Goal: Task Accomplishment & Management: Complete application form

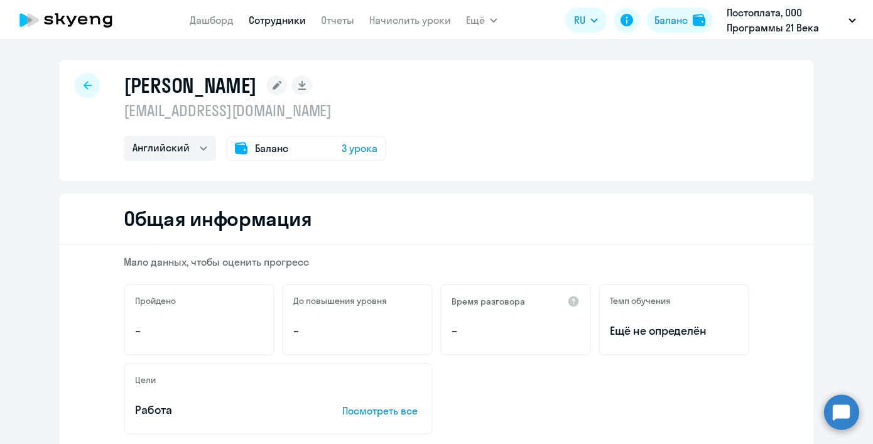
select select "english"
click at [277, 20] on link "Сотрудники" at bounding box center [277, 20] width 57 height 13
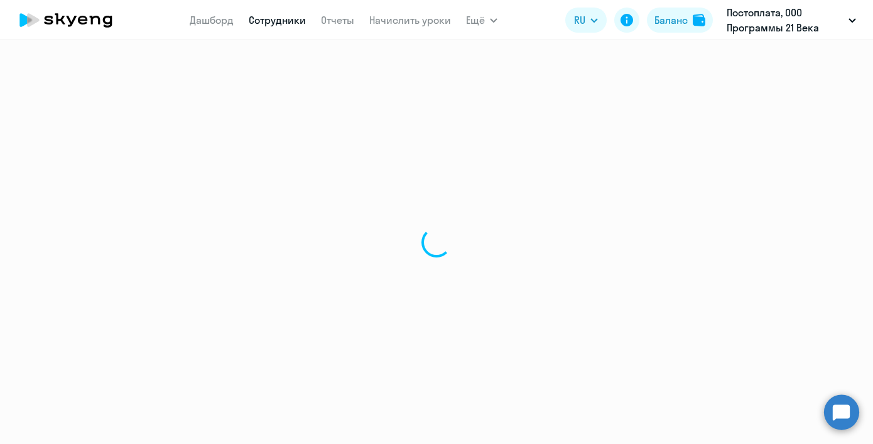
select select "30"
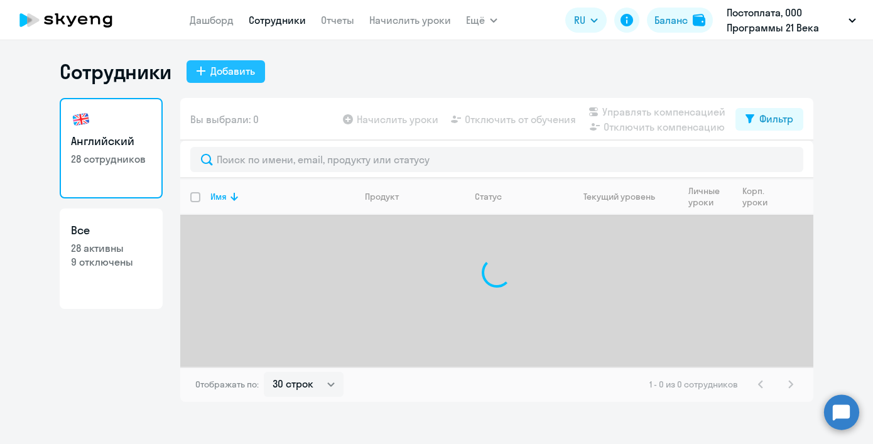
click at [251, 70] on div "Добавить" at bounding box center [232, 70] width 45 height 15
select select "english_adult_not_native_speaker"
select select "3"
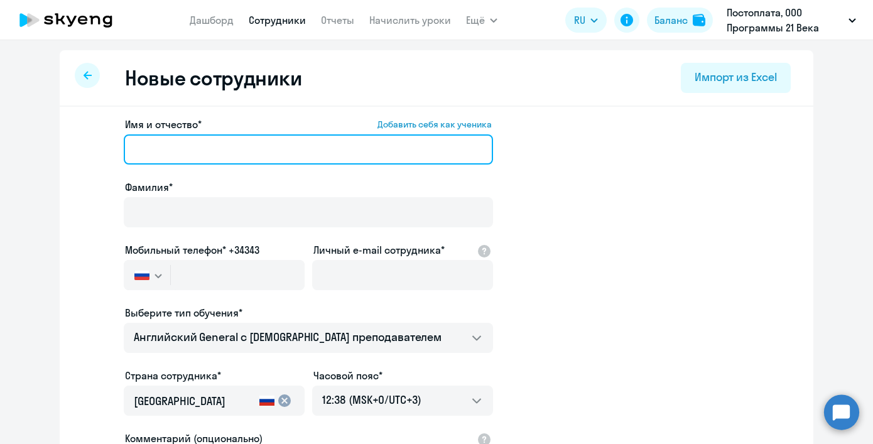
paste input "[PERSON_NAME]"
drag, startPoint x: 188, startPoint y: 150, endPoint x: 84, endPoint y: 139, distance: 104.2
click at [86, 139] on app-new-student-form "Имя и отчество* Добавить себя как ученика [PERSON_NAME]* Мобильный телефон* +34…" at bounding box center [436, 341] width 713 height 448
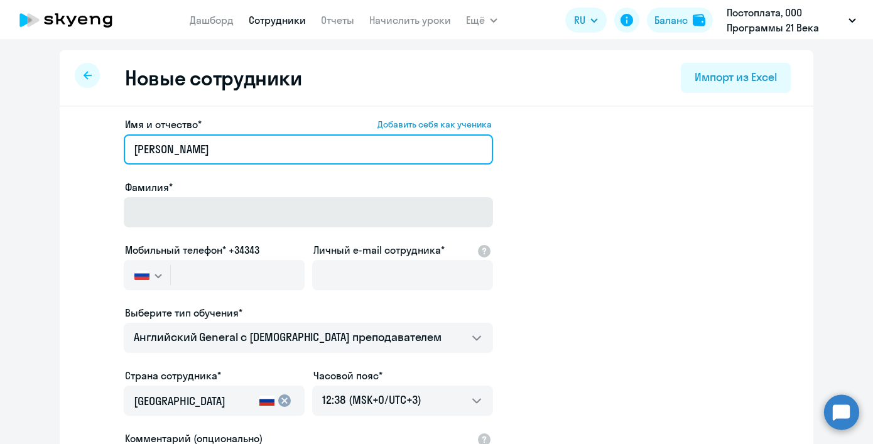
type input "[PERSON_NAME]"
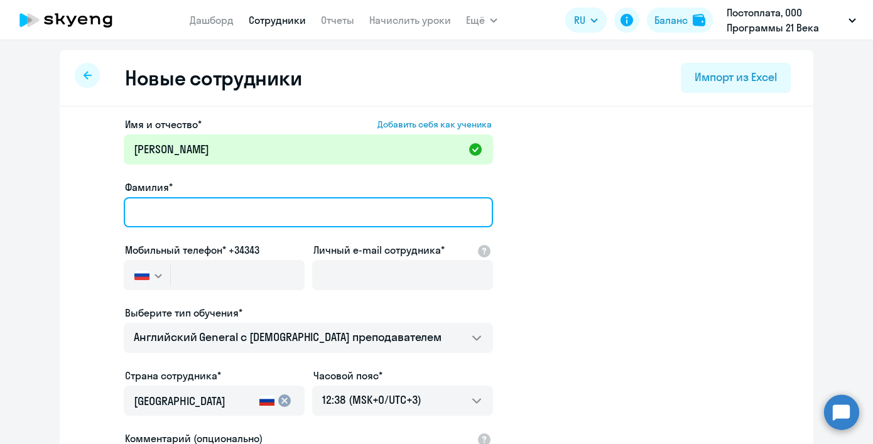
paste input "[PERSON_NAME]"
type input "[PERSON_NAME]"
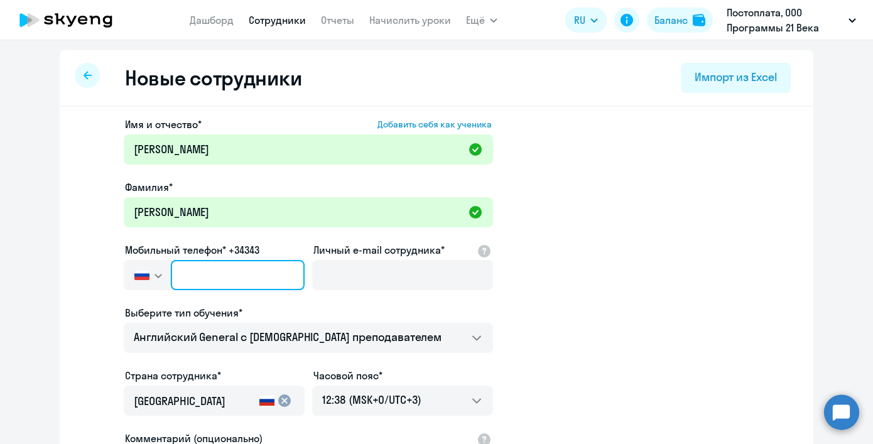
click at [203, 280] on input "text" at bounding box center [238, 275] width 134 height 30
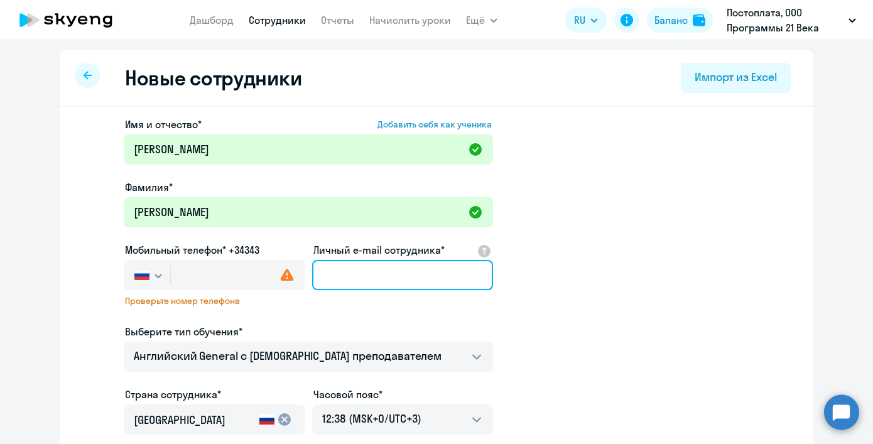
paste input "[EMAIL_ADDRESS][DOMAIN_NAME]"
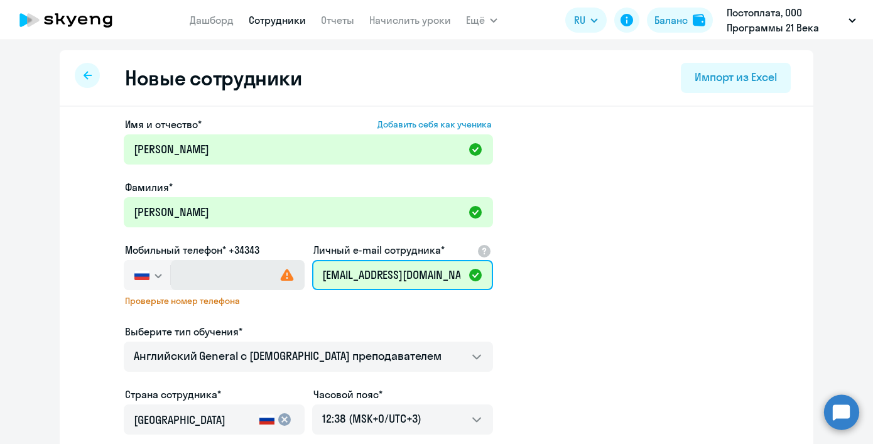
type input "[EMAIL_ADDRESS][DOMAIN_NAME]"
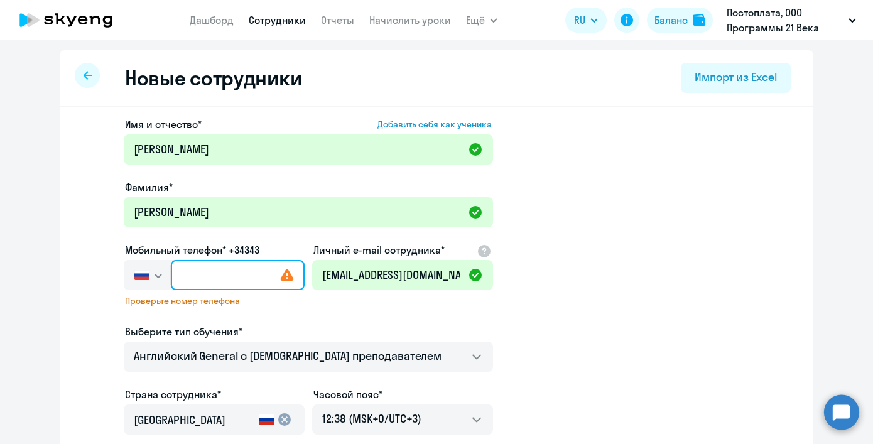
click at [190, 277] on input "text" at bounding box center [238, 275] width 134 height 30
paste input "[PHONE_NUMBER]"
type input "[PHONE_NUMBER]"
click at [535, 298] on app-new-student-form "Имя и отчество* Добавить себя как ученика [PERSON_NAME]* [PERSON_NAME] телефон*…" at bounding box center [436, 350] width 713 height 466
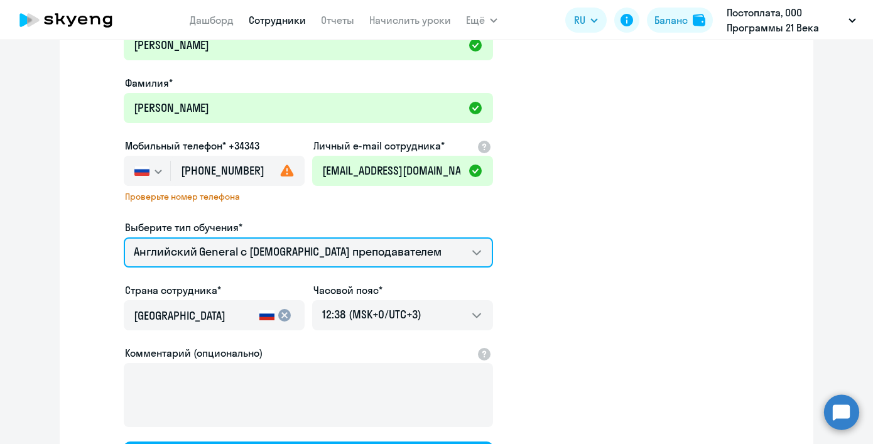
scroll to position [137, 0]
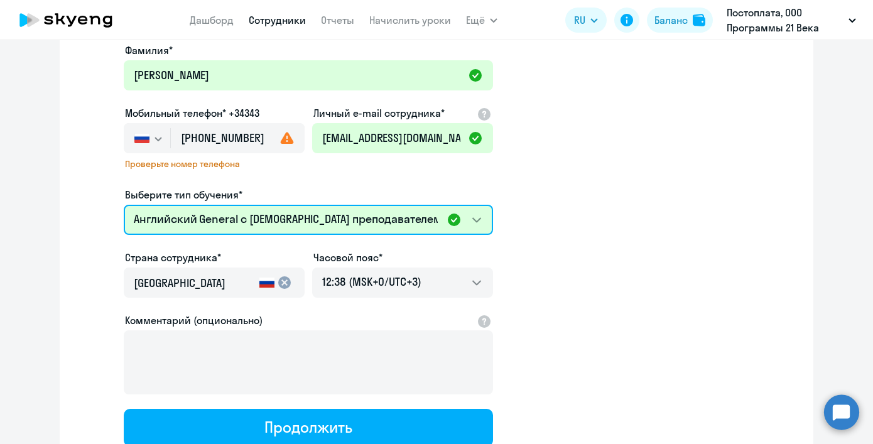
select select "english_adult_not_native_speaker_premium"
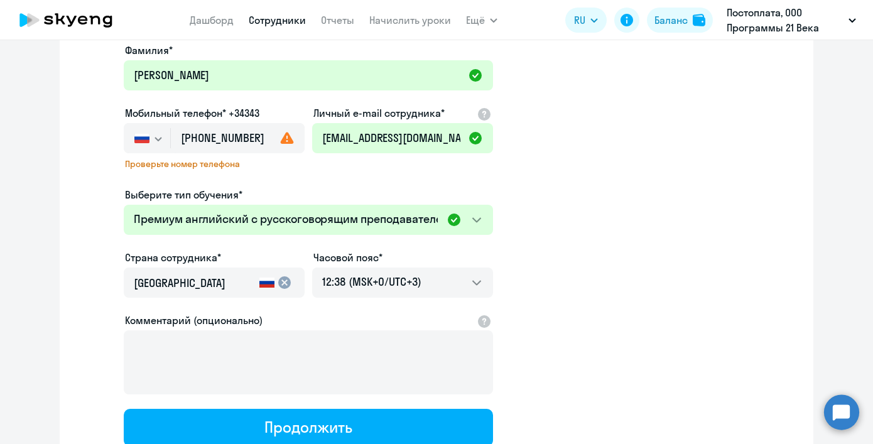
click at [522, 217] on app-new-student-form "Имя и отчество* Добавить себя как ученика [PERSON_NAME]* [PERSON_NAME] телефон*…" at bounding box center [436, 213] width 713 height 466
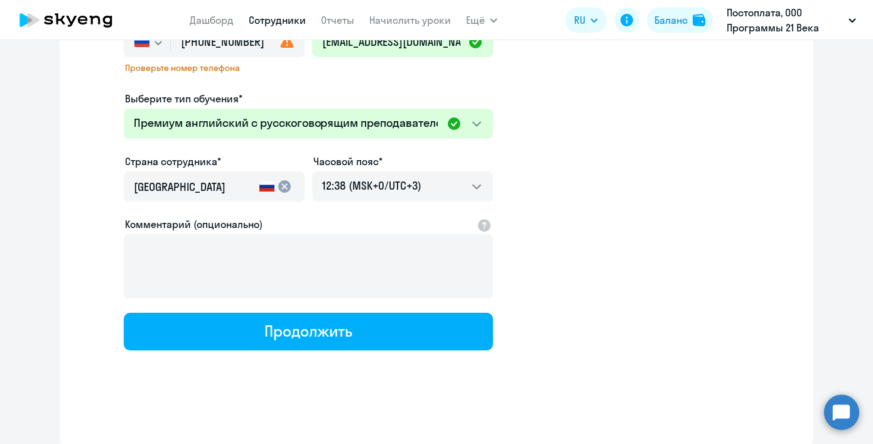
scroll to position [109, 0]
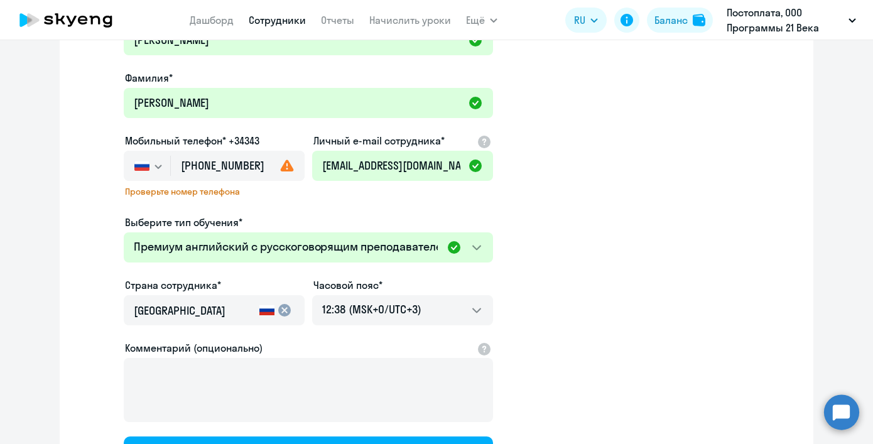
click at [281, 168] on use at bounding box center [287, 165] width 13 height 12
click at [284, 168] on use at bounding box center [287, 165] width 13 height 12
click at [426, 202] on div "Имя и отчество* Добавить себя как ученика [PERSON_NAME]* [PERSON_NAME] телефон*…" at bounding box center [308, 241] width 369 height 466
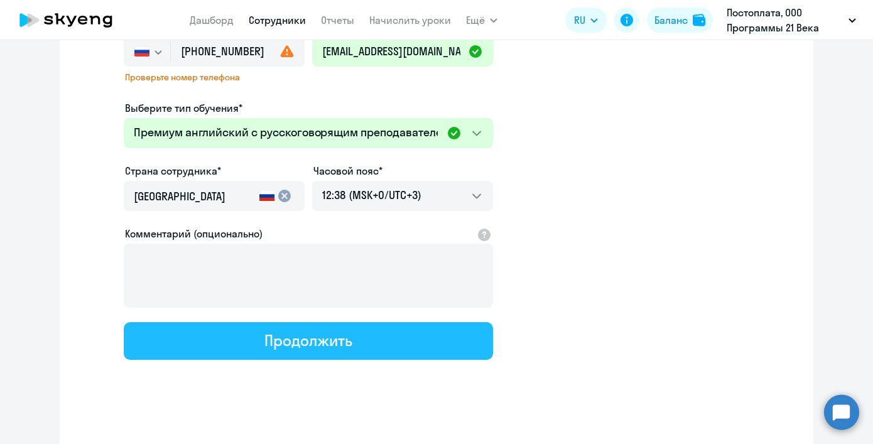
click at [358, 332] on button "Продолжить" at bounding box center [308, 341] width 369 height 38
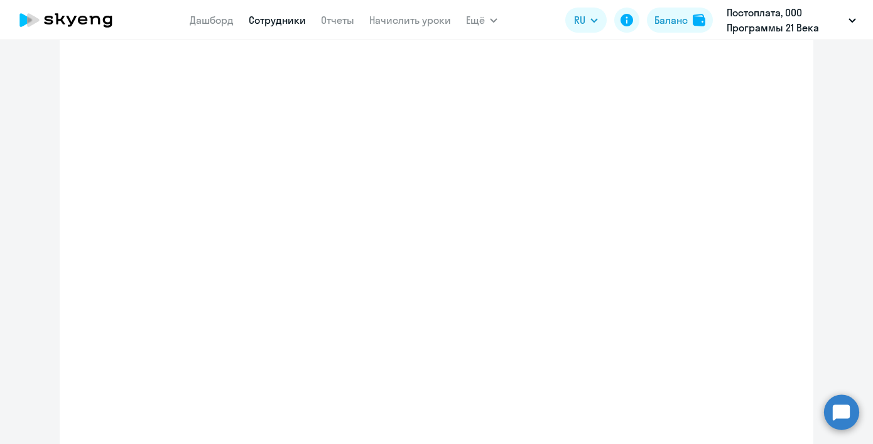
select select "english_adult_not_native_speaker_premium"
select select "3"
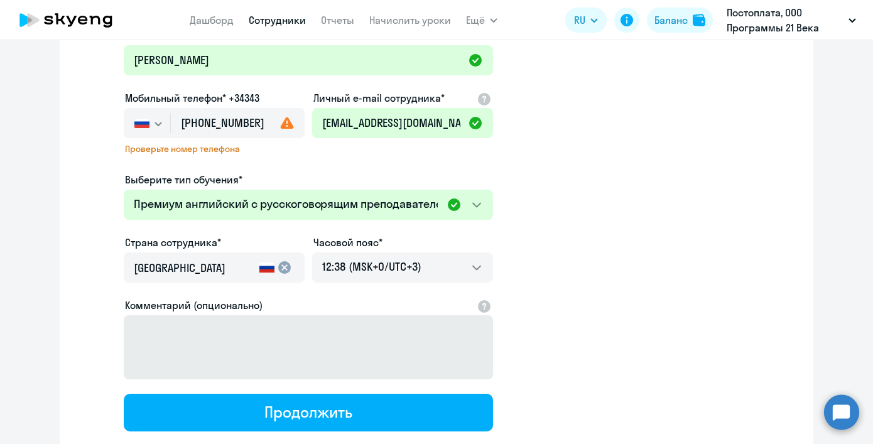
scroll to position [6, 0]
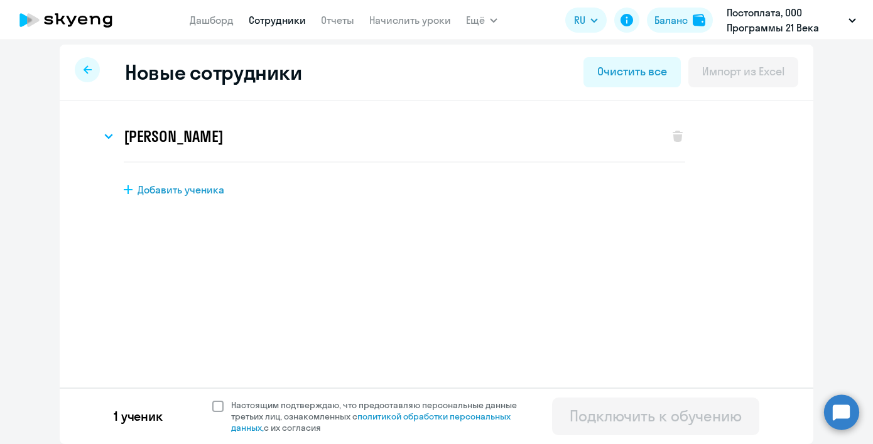
click at [212, 406] on span at bounding box center [217, 405] width 11 height 11
click at [212, 399] on input "Настоящим подтверждаю, что предоставляю персональные данные третьих лиц, ознако…" at bounding box center [212, 399] width 1 height 1
checkbox input "true"
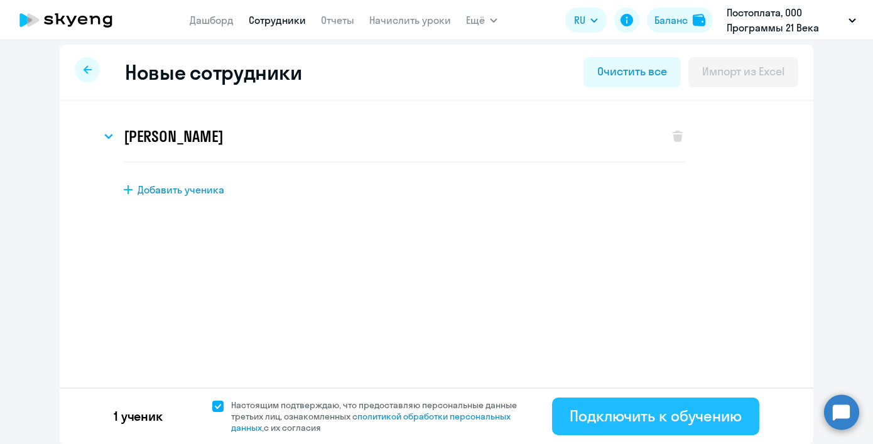
click at [569, 408] on div "Подключить к обучению" at bounding box center [655, 416] width 172 height 20
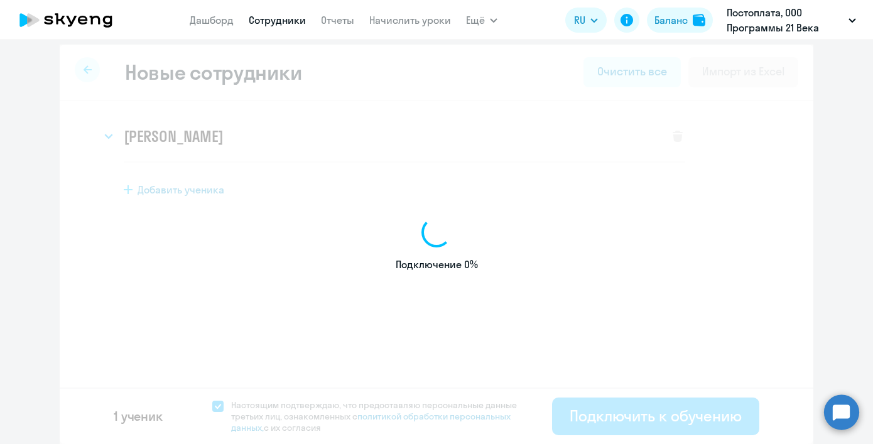
select select "english_adult_not_native_speaker_premium"
select select "3"
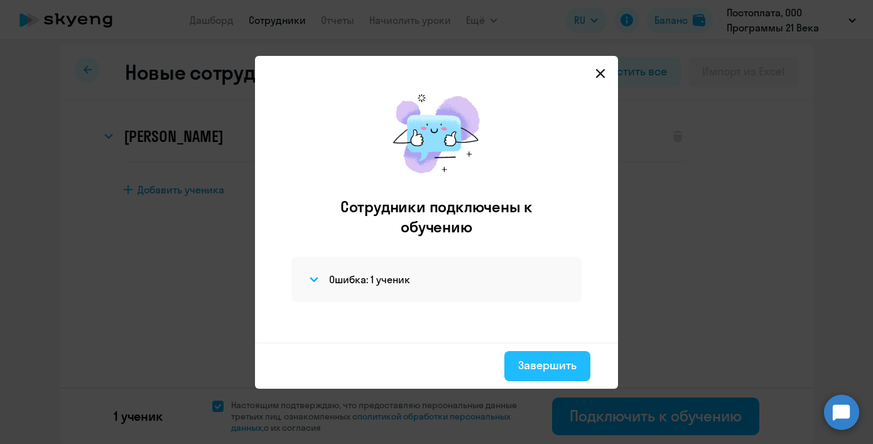
click at [516, 365] on button "Завершить" at bounding box center [547, 366] width 86 height 30
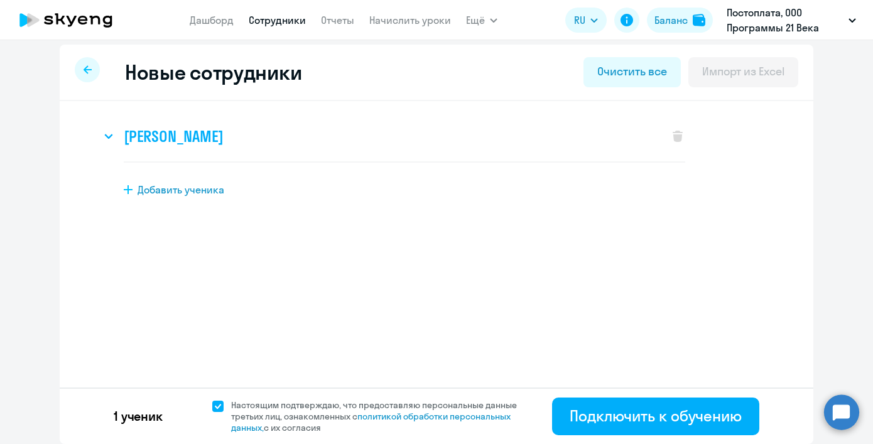
click at [218, 143] on h3 "[PERSON_NAME]" at bounding box center [173, 136] width 99 height 20
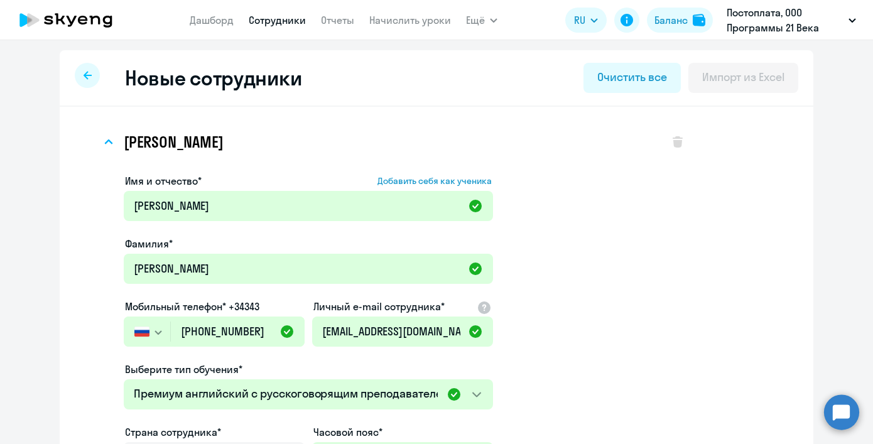
scroll to position [311, 0]
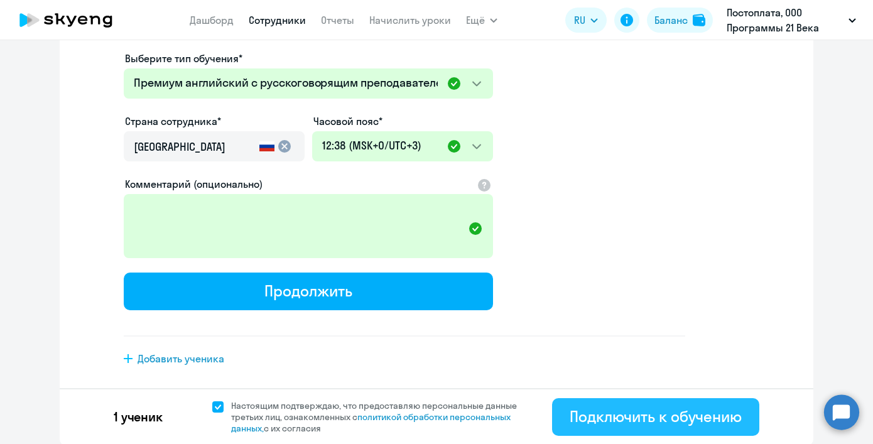
click at [603, 417] on div "Подключить к обучению" at bounding box center [655, 416] width 172 height 20
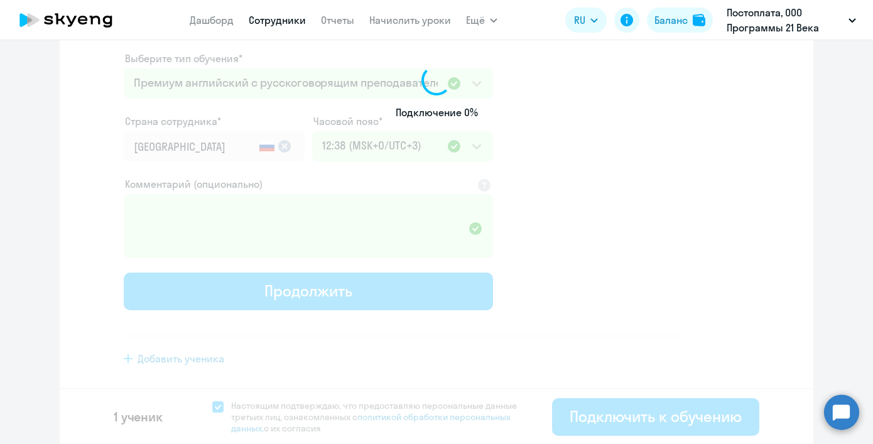
select select "english_adult_not_native_speaker_premium"
select select "3"
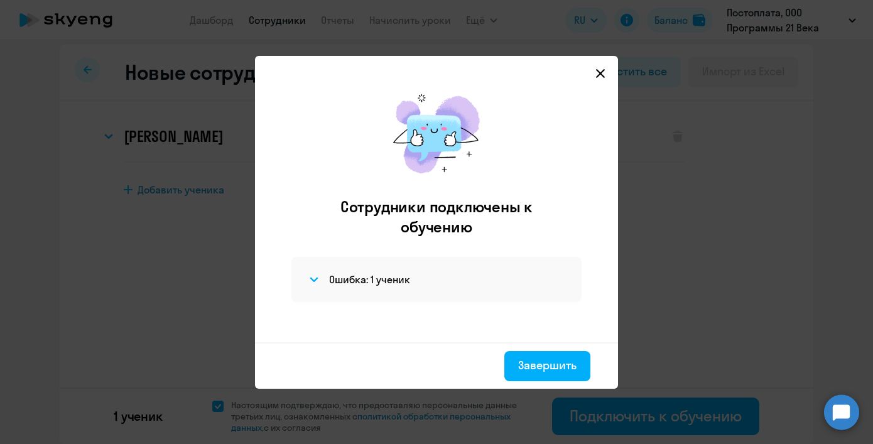
scroll to position [6, 0]
click at [558, 367] on div "Завершить" at bounding box center [547, 365] width 58 height 16
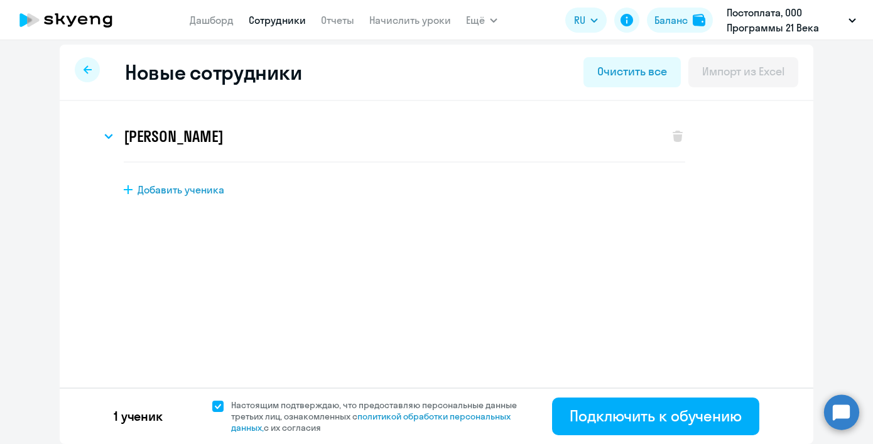
scroll to position [0, 0]
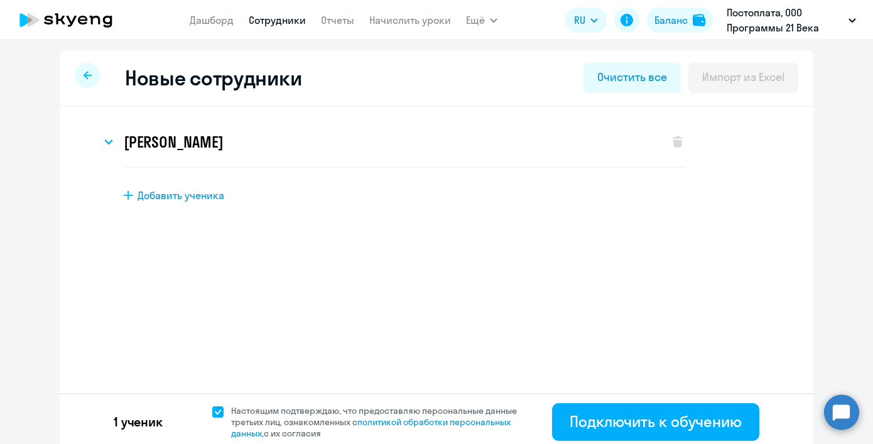
click at [262, 19] on link "Сотрудники" at bounding box center [277, 20] width 57 height 13
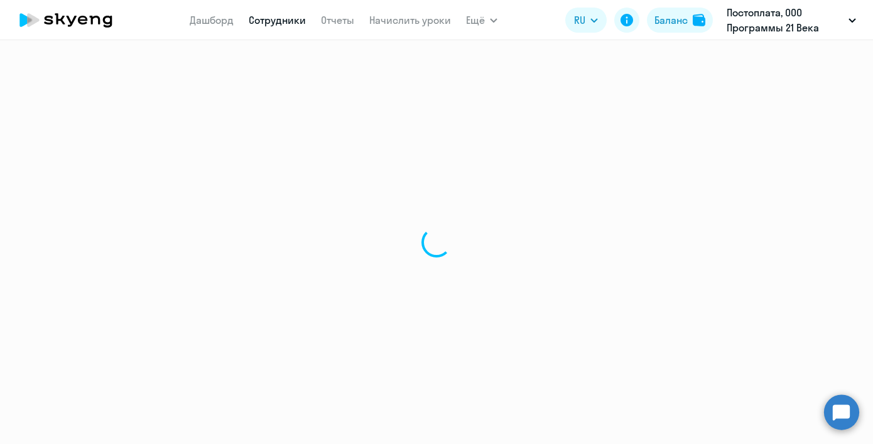
select select "30"
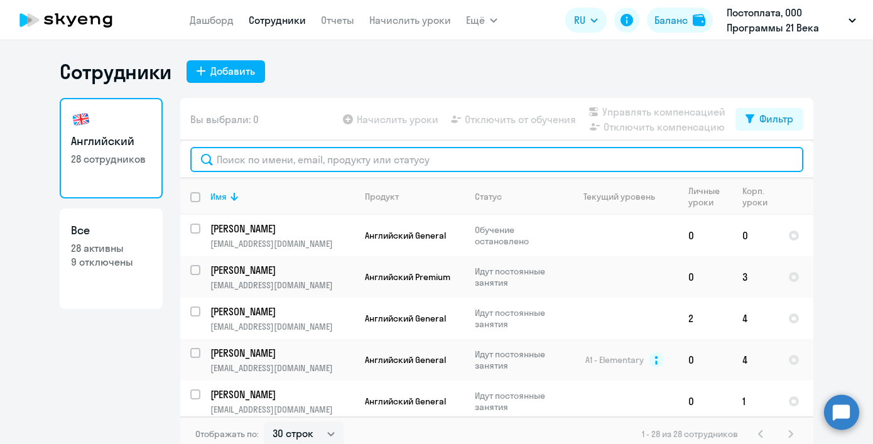
click at [269, 166] on input "text" at bounding box center [496, 159] width 613 height 25
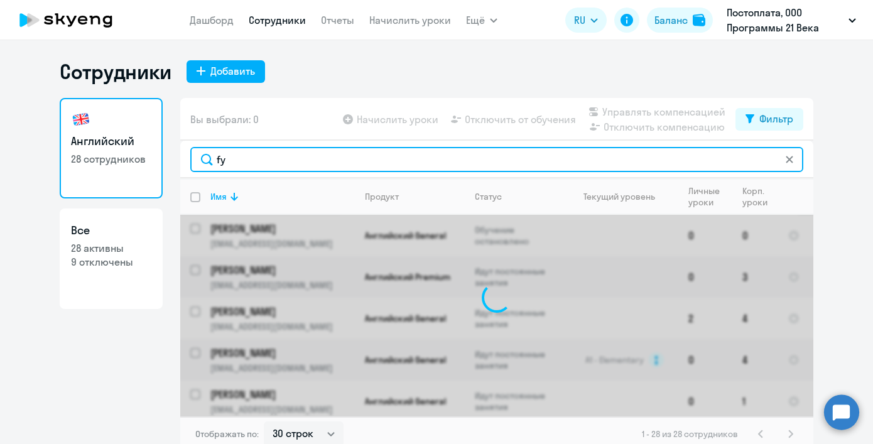
type input "f"
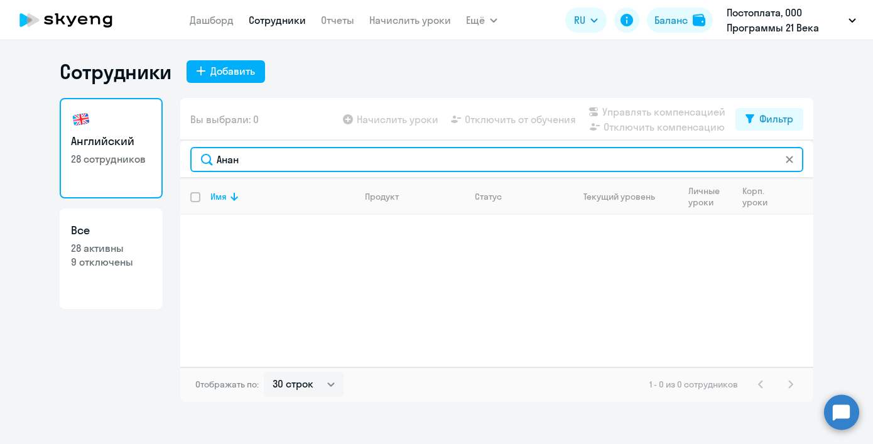
drag, startPoint x: 267, startPoint y: 164, endPoint x: 276, endPoint y: 151, distance: 16.4
click at [276, 148] on input "Анан" at bounding box center [496, 159] width 613 height 25
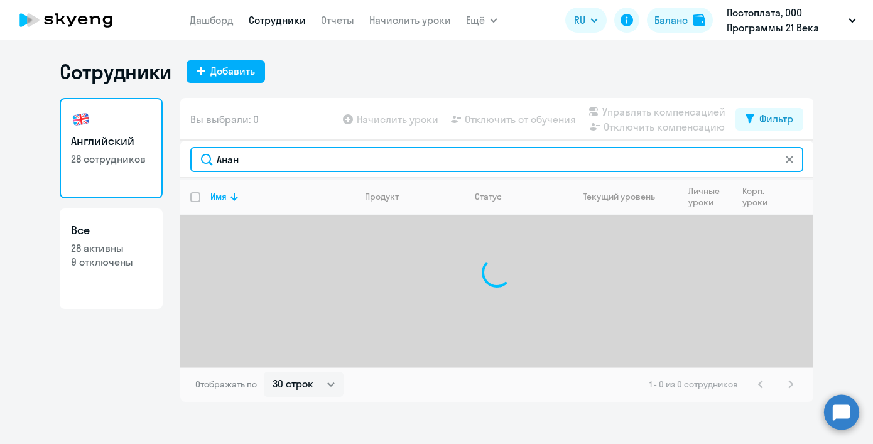
click at [276, 161] on input "Анан" at bounding box center [496, 159] width 613 height 25
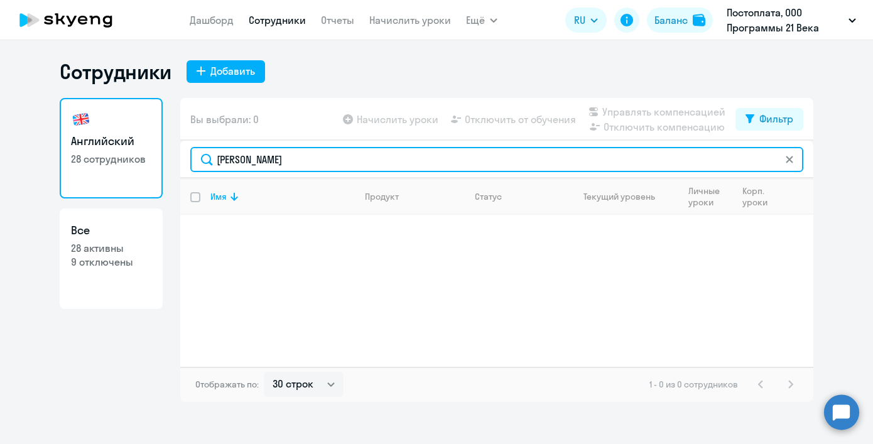
type input "[PERSON_NAME]"
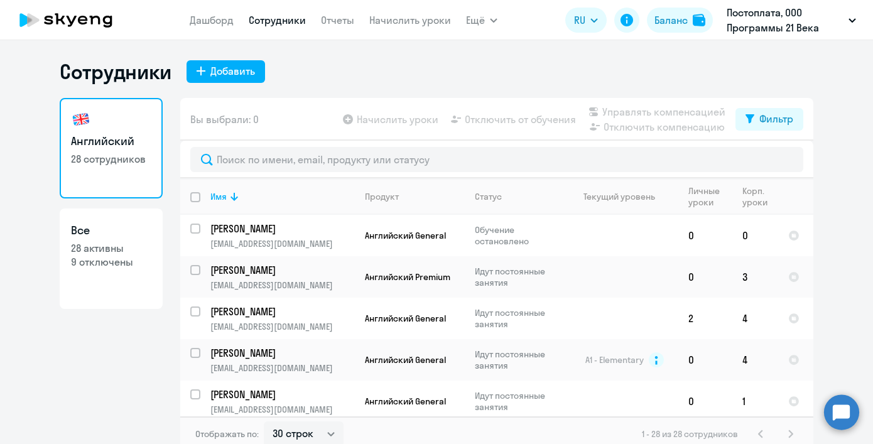
click at [120, 260] on p "9 отключены" at bounding box center [111, 262] width 80 height 14
select select "30"
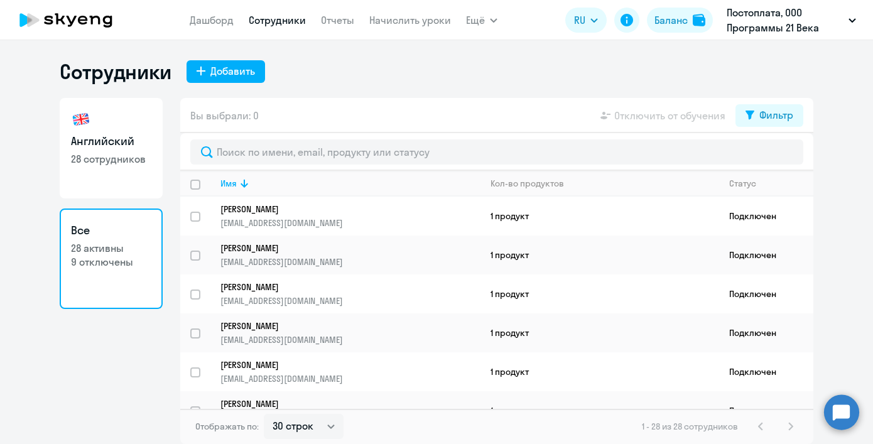
click at [119, 180] on link "Английский 28 сотрудников" at bounding box center [111, 148] width 103 height 100
select select "30"
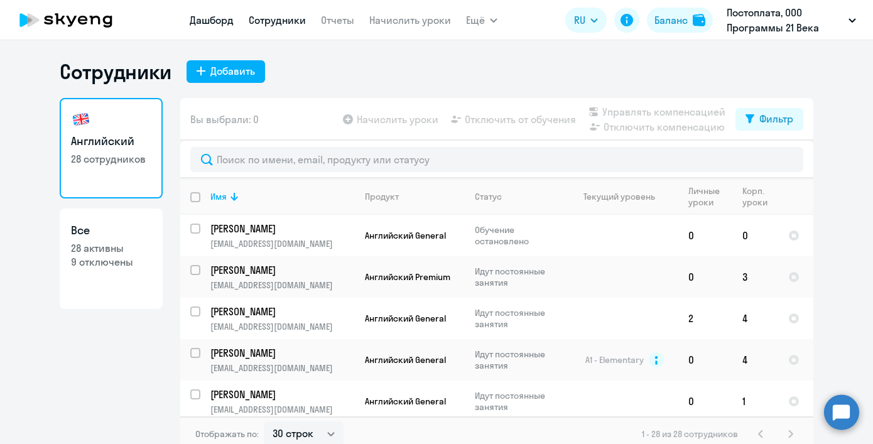
click at [226, 21] on link "Дашборд" at bounding box center [212, 20] width 44 height 13
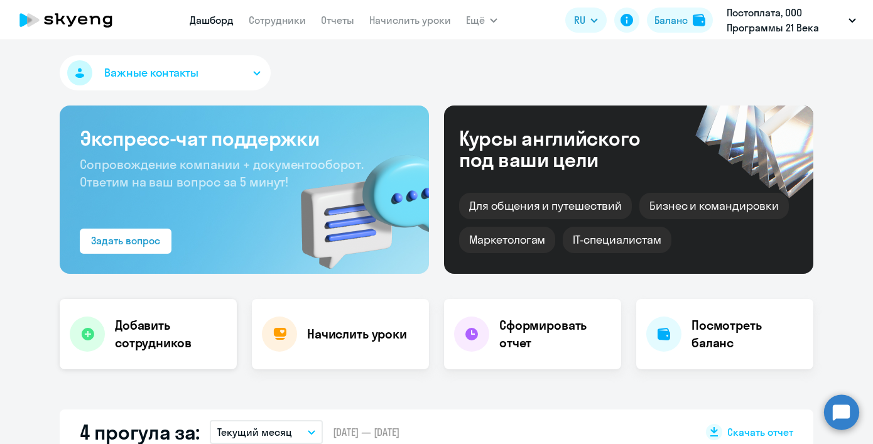
click at [164, 327] on h4 "Добавить сотрудников" at bounding box center [171, 333] width 112 height 35
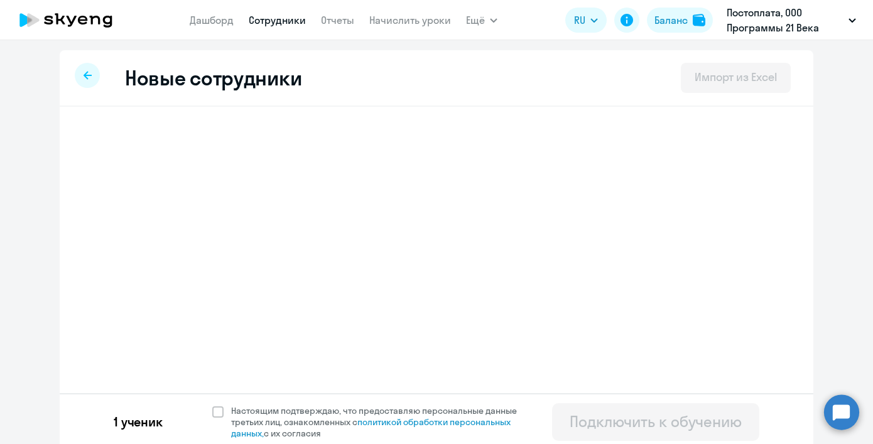
select select "english_adult_not_native_speaker_premium"
select select "3"
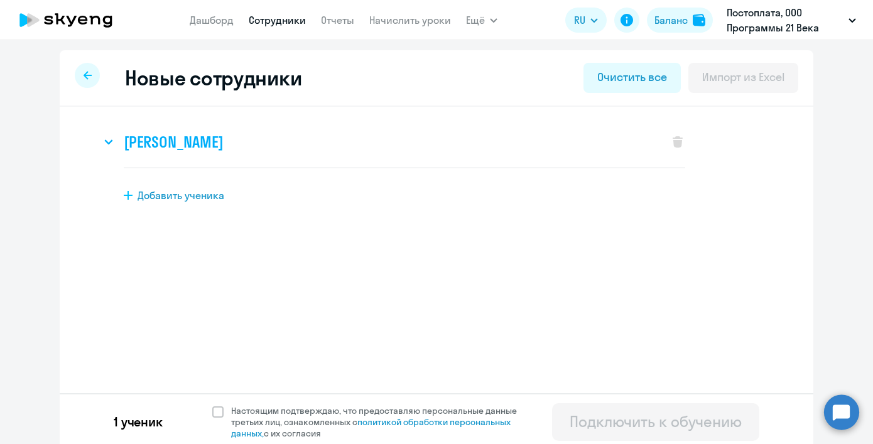
click at [223, 146] on h3 "[PERSON_NAME]" at bounding box center [173, 142] width 99 height 20
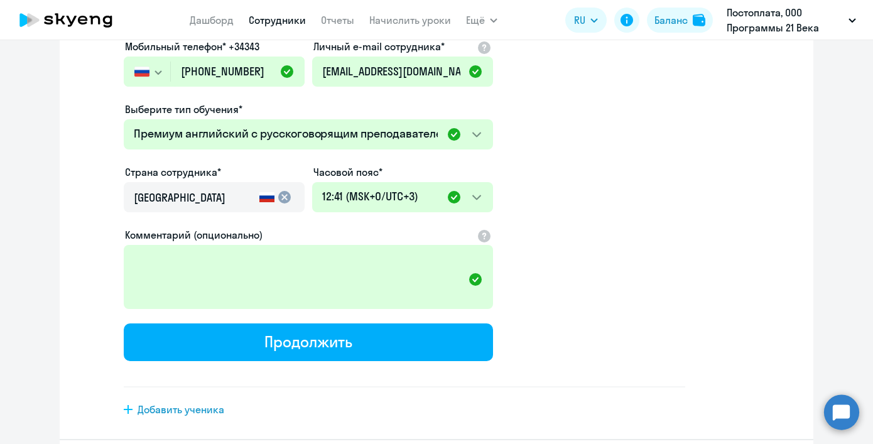
scroll to position [311, 0]
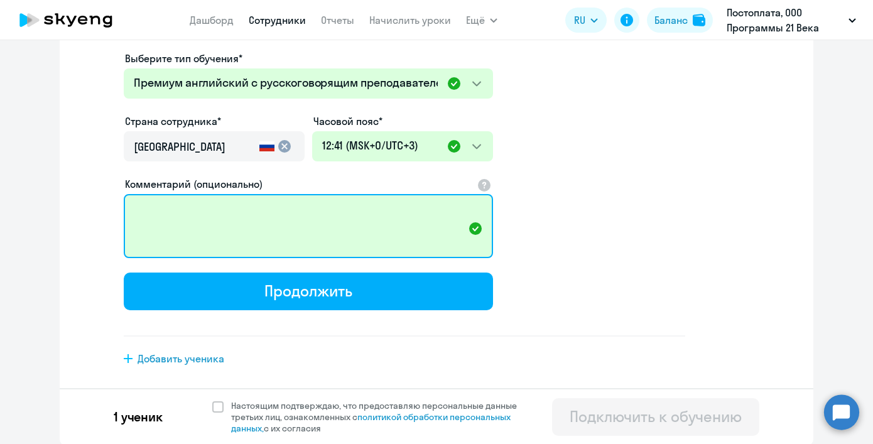
click at [312, 220] on textarea "Комментарий (опционально)" at bounding box center [308, 226] width 369 height 64
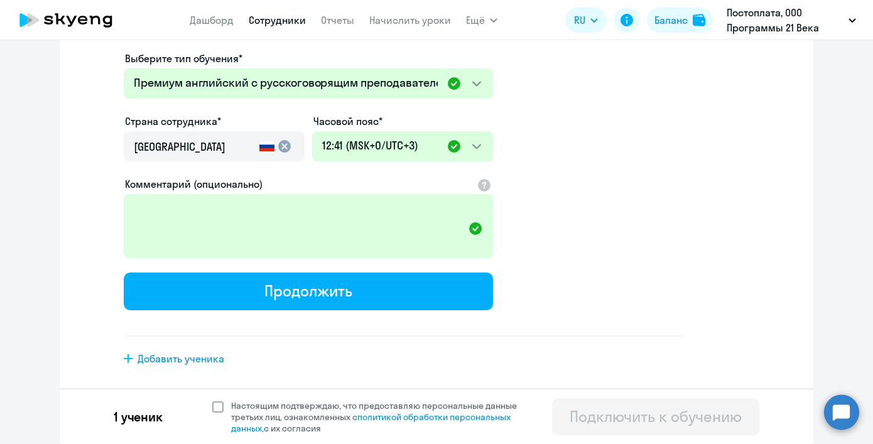
click at [215, 410] on span at bounding box center [217, 406] width 11 height 11
click at [212, 400] on input "Настоящим подтверждаю, что предоставляю персональные данные третьих лиц, ознако…" at bounding box center [212, 399] width 1 height 1
checkbox input "true"
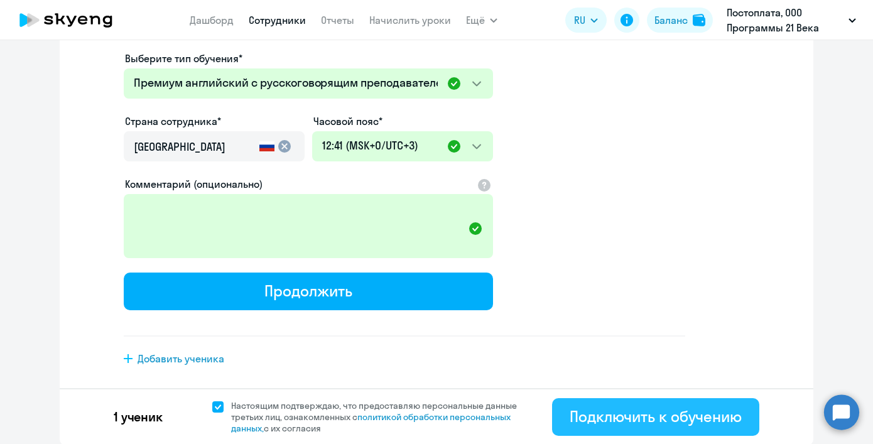
click at [557, 421] on button "Подключить к обучению" at bounding box center [655, 417] width 207 height 38
select select "english_adult_not_native_speaker_premium"
select select "3"
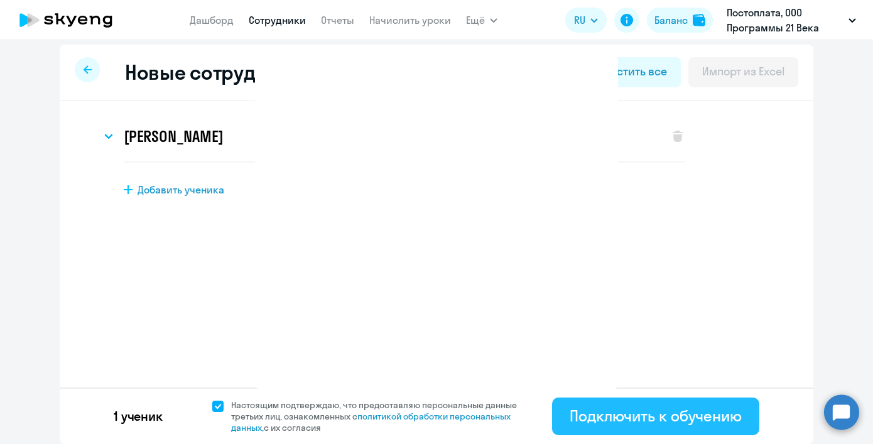
scroll to position [6, 0]
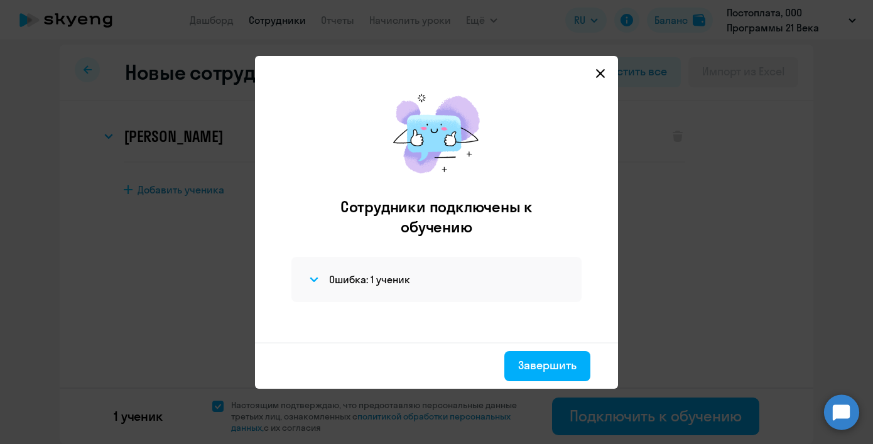
click at [331, 290] on div "Ошибка: 1 ученик" at bounding box center [436, 279] width 290 height 45
click at [315, 280] on icon at bounding box center [313, 279] width 7 height 4
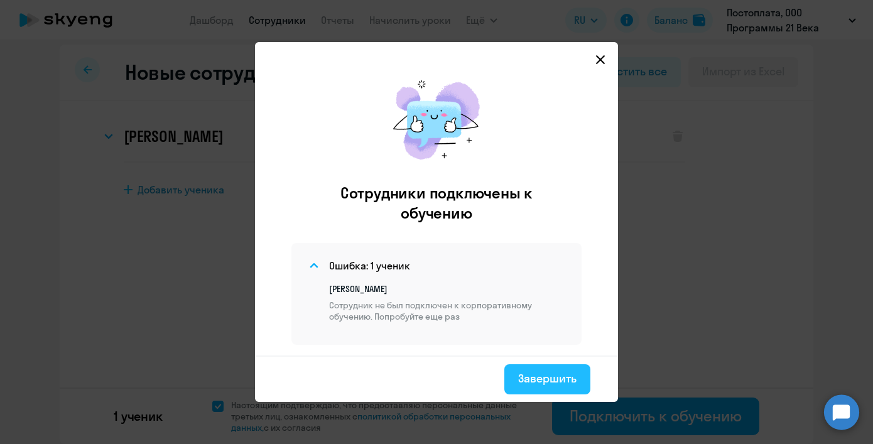
click at [537, 379] on div "Завершить" at bounding box center [547, 378] width 58 height 16
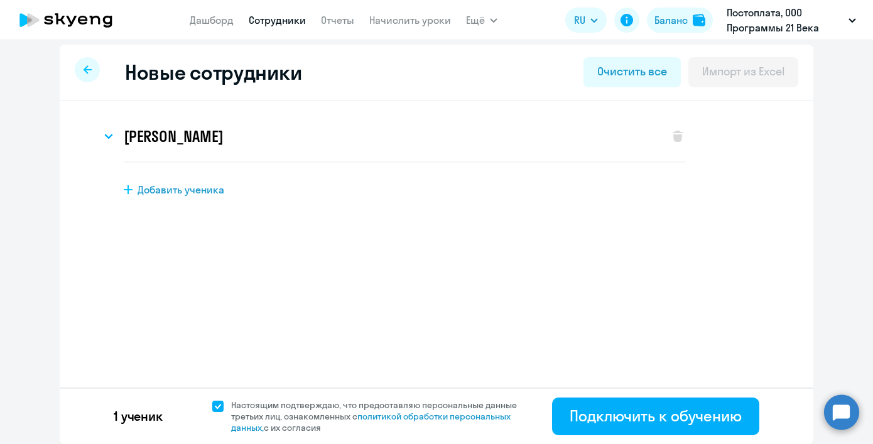
click at [509, 237] on div "[PERSON_NAME] Имя и отчество* Добавить себя как ученика [PERSON_NAME]* [PERSON_…" at bounding box center [436, 188] width 753 height 175
click at [223, 131] on h3 "[PERSON_NAME]" at bounding box center [173, 136] width 99 height 20
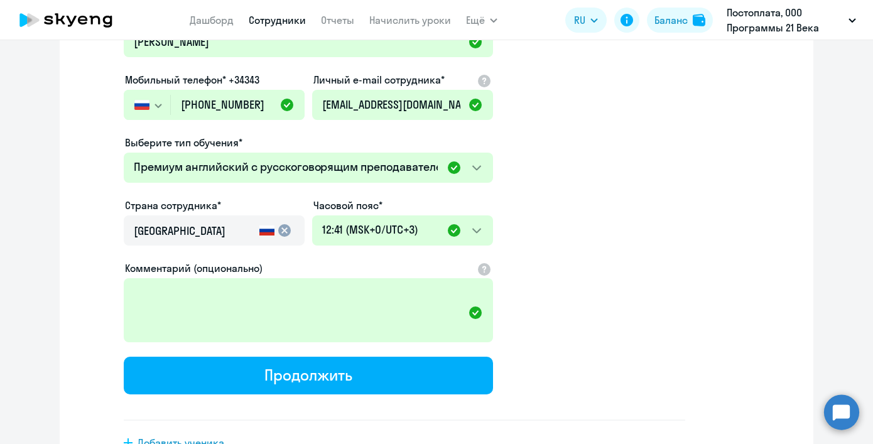
scroll to position [311, 0]
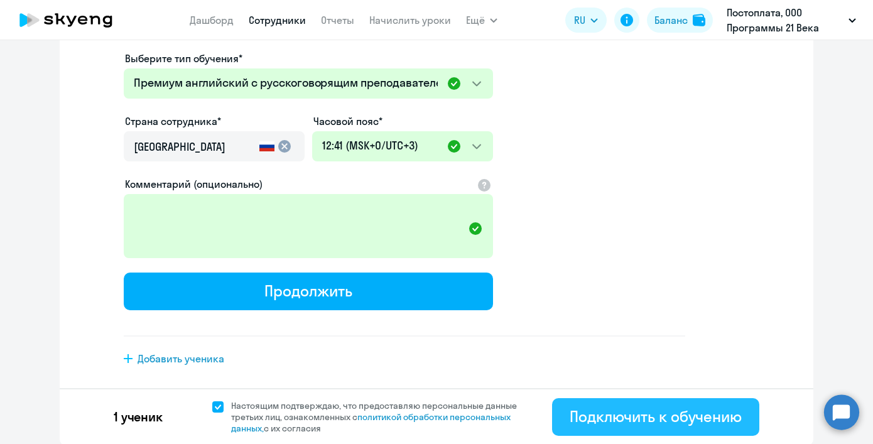
click at [597, 421] on div "Подключить к обучению" at bounding box center [655, 416] width 172 height 20
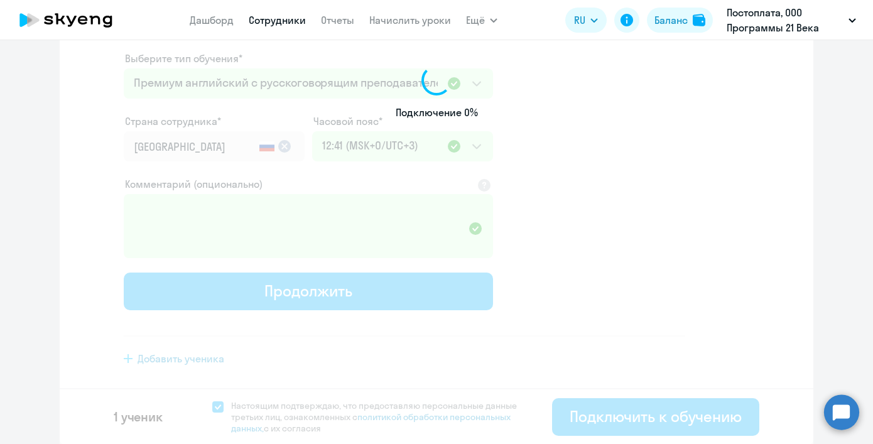
select select "english_adult_not_native_speaker_premium"
select select "3"
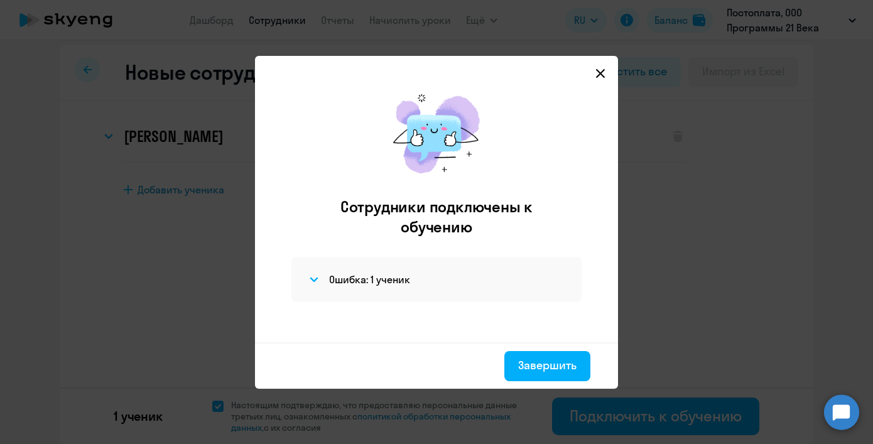
scroll to position [6, 0]
click at [371, 291] on div "Ошибка: 1 ученик" at bounding box center [436, 279] width 290 height 45
click at [372, 284] on h4 "Ошибка: 1 ученик" at bounding box center [369, 279] width 81 height 14
